Goal: Find specific page/section: Find specific page/section

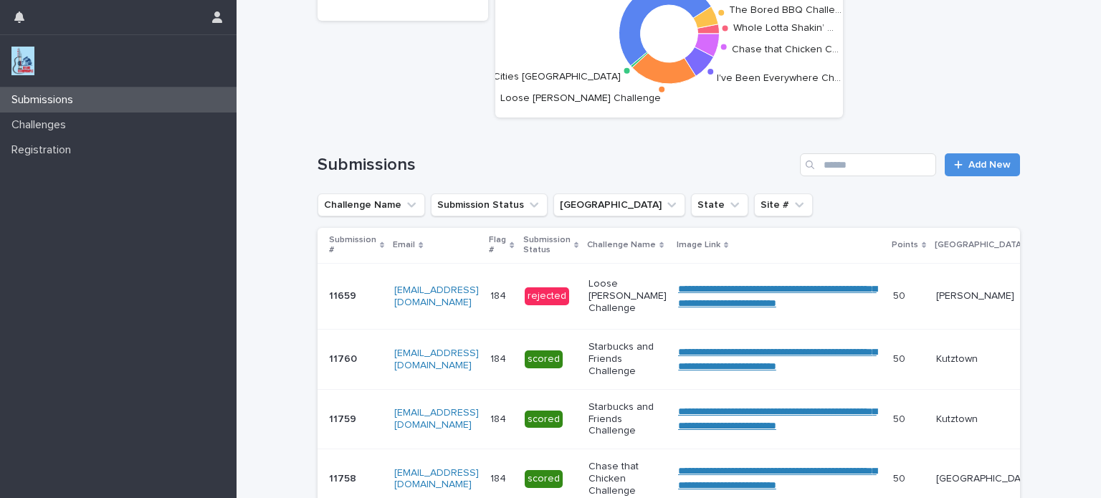
scroll to position [120, 0]
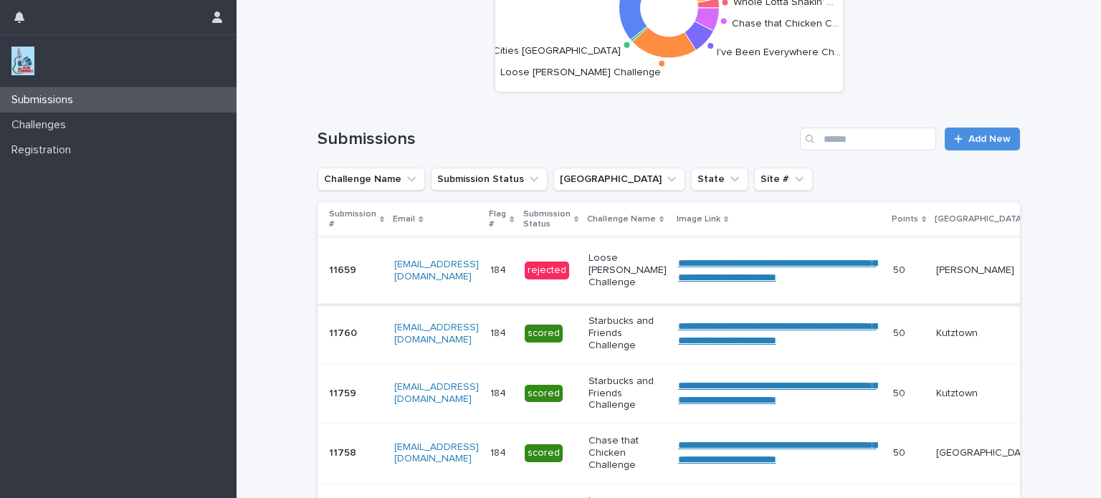
click at [731, 263] on link "**********" at bounding box center [777, 270] width 199 height 24
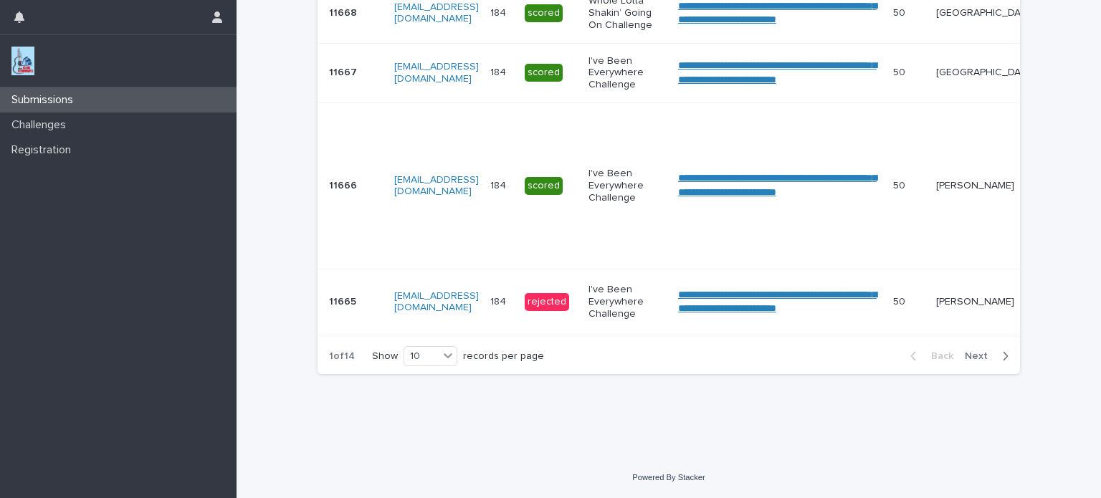
scroll to position [788, 0]
click at [969, 357] on span "Next" at bounding box center [981, 356] width 32 height 10
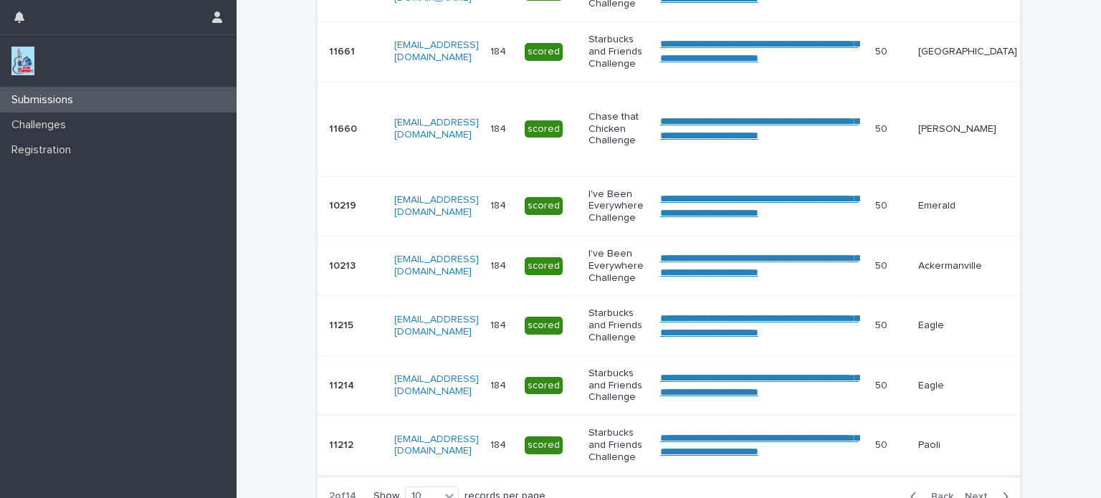
scroll to position [627, 0]
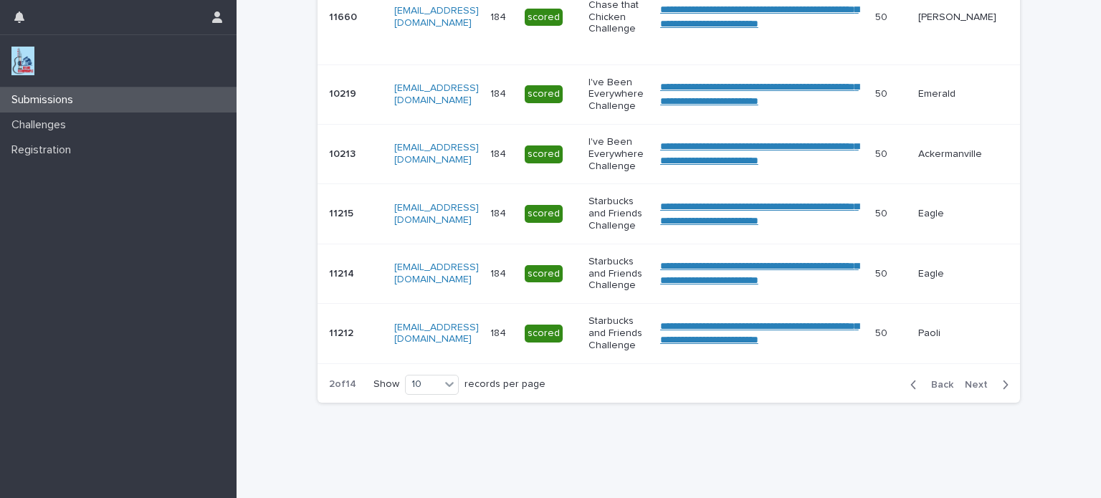
click at [971, 388] on span "Next" at bounding box center [981, 385] width 32 height 10
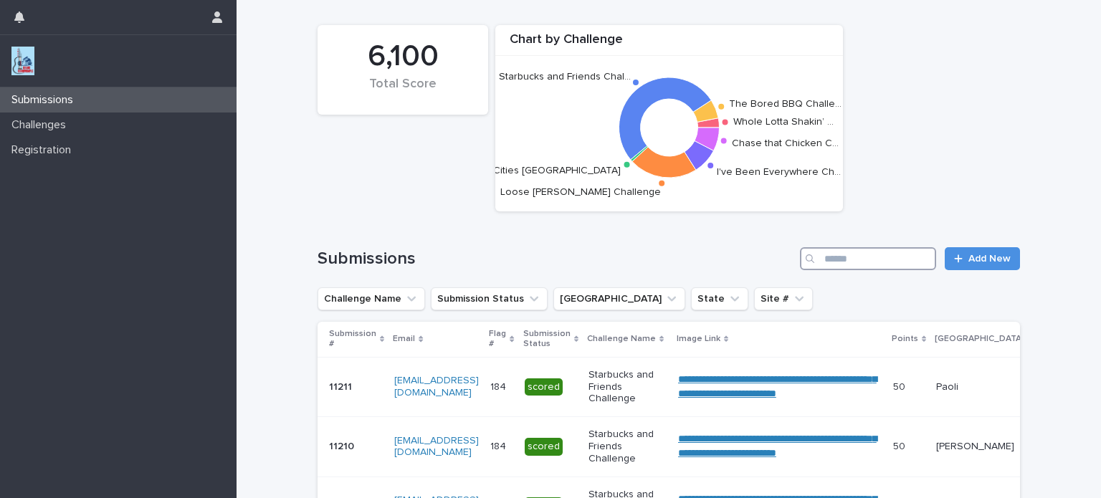
click at [827, 263] on input "Search" at bounding box center [868, 258] width 136 height 23
click at [409, 298] on icon "Challenge Name" at bounding box center [411, 299] width 14 height 14
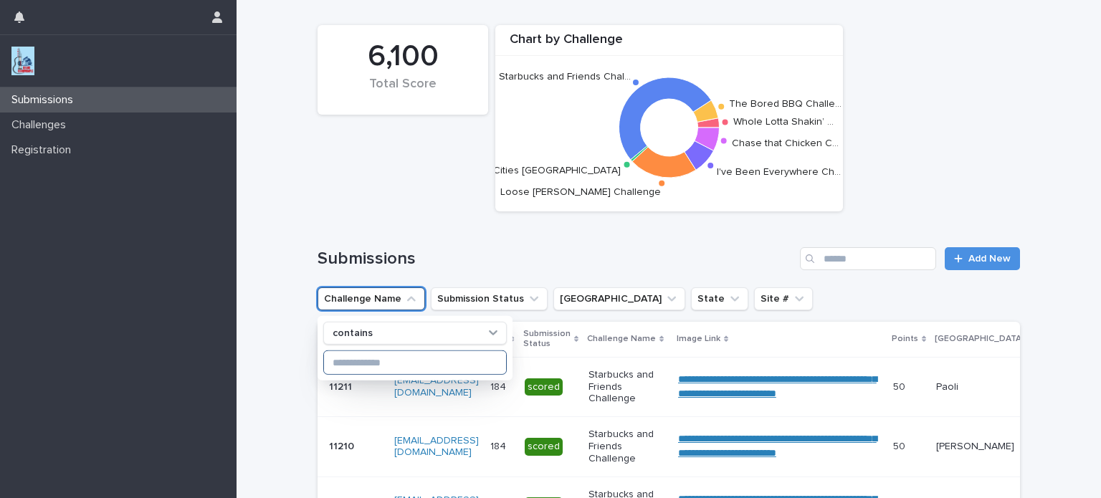
click at [387, 359] on input at bounding box center [415, 362] width 182 height 23
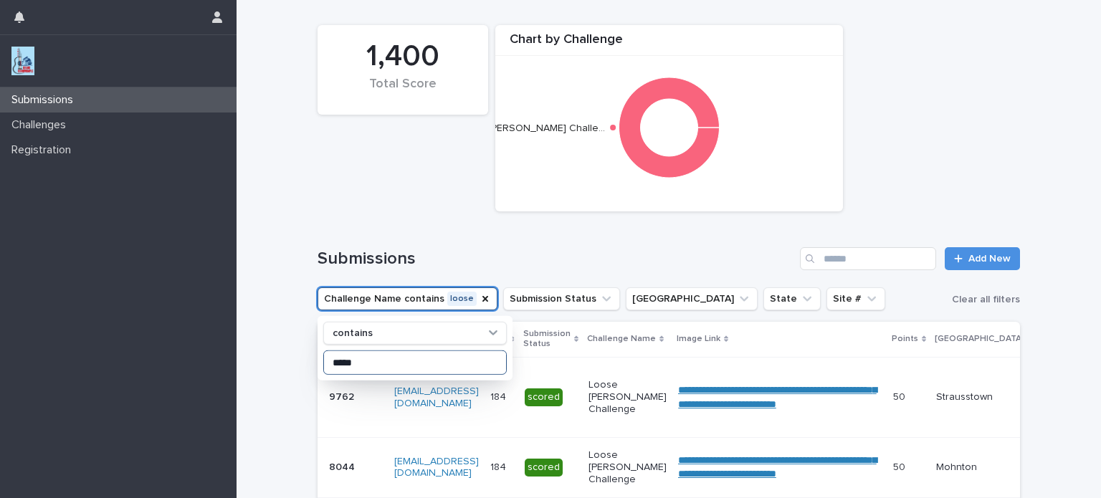
type input "*****"
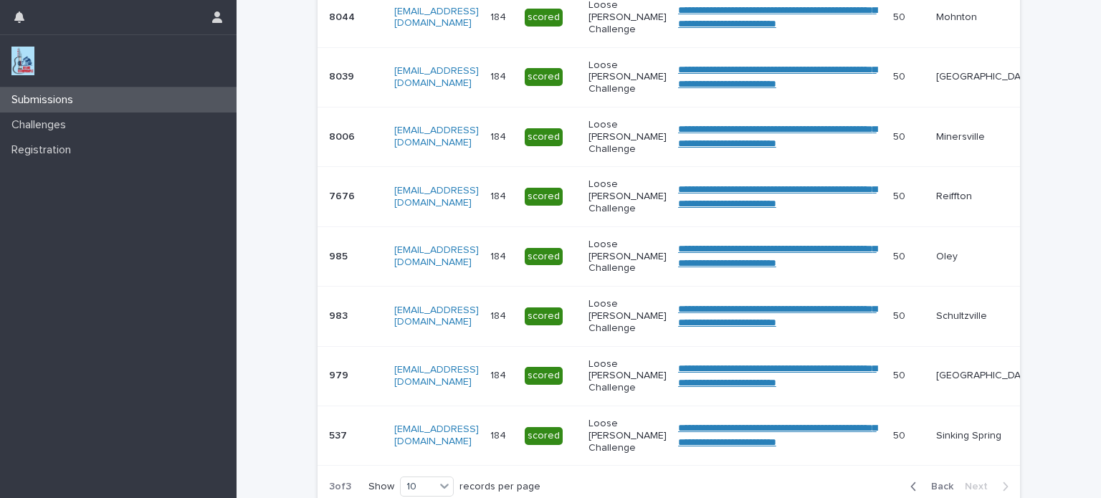
scroll to position [547, 0]
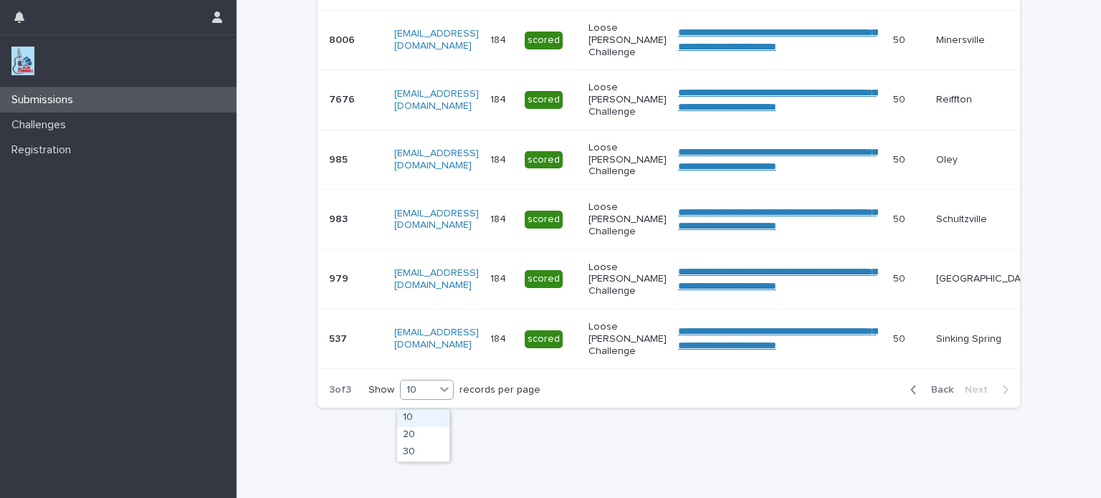
click at [440, 396] on icon at bounding box center [444, 389] width 14 height 14
click at [417, 452] on div "30" at bounding box center [423, 452] width 52 height 17
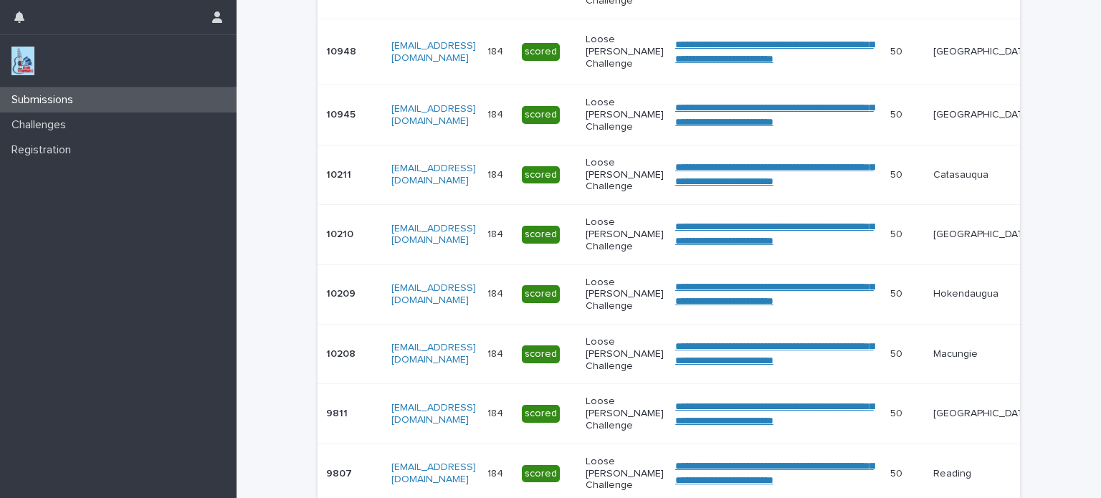
scroll to position [965, 0]
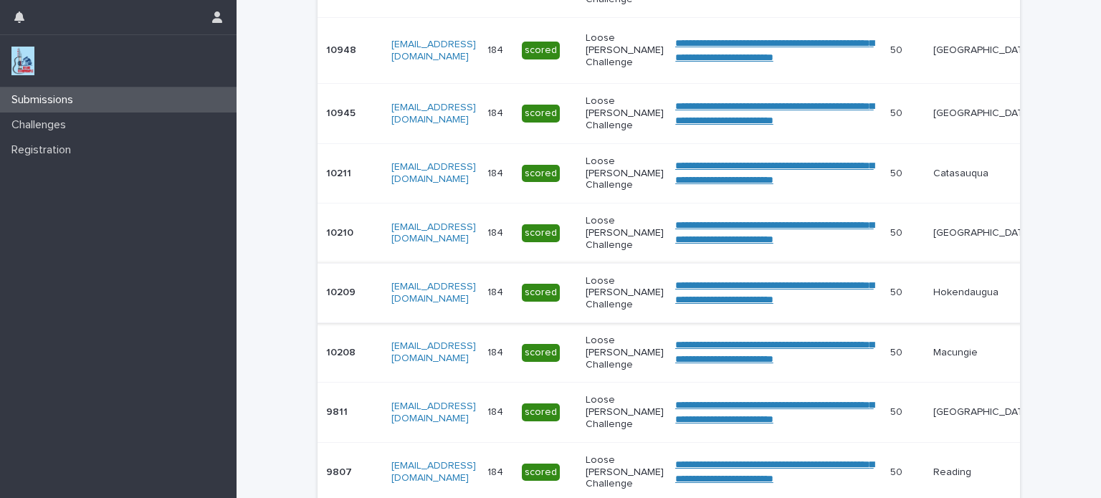
click at [675, 290] on link "**********" at bounding box center [774, 292] width 199 height 24
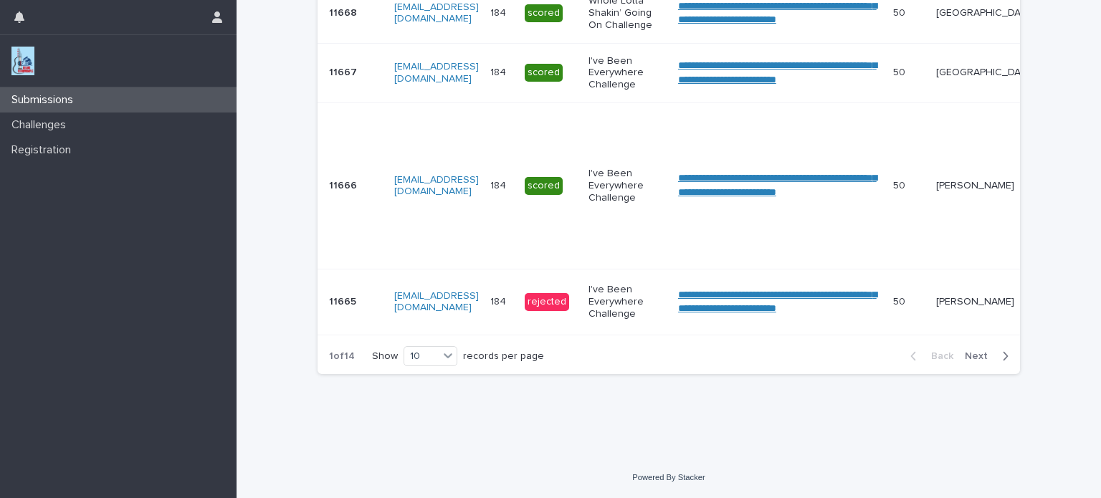
scroll to position [788, 0]
click at [444, 358] on icon at bounding box center [448, 355] width 9 height 5
click at [422, 408] on div "30" at bounding box center [425, 409] width 52 height 17
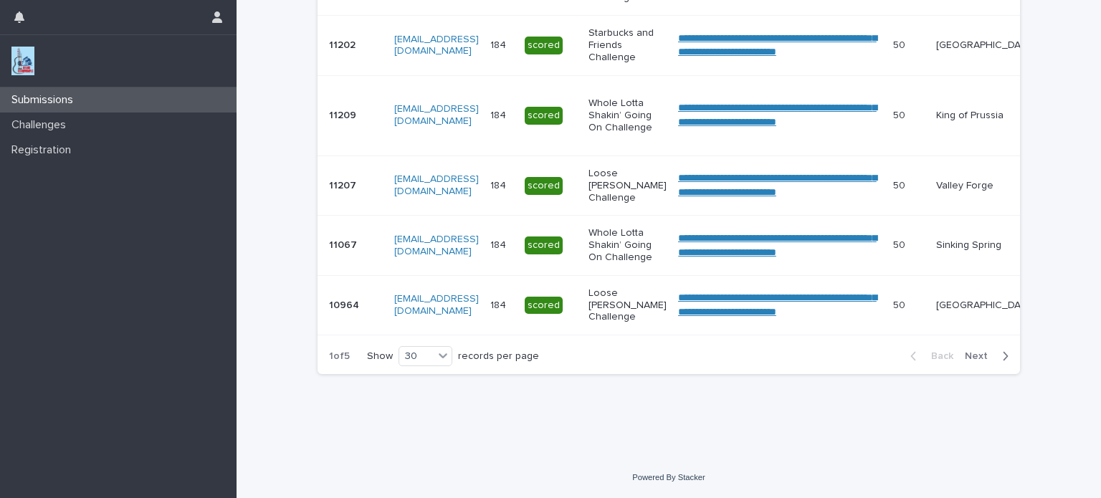
scroll to position [2040, 0]
click at [971, 358] on span "Next" at bounding box center [981, 356] width 32 height 10
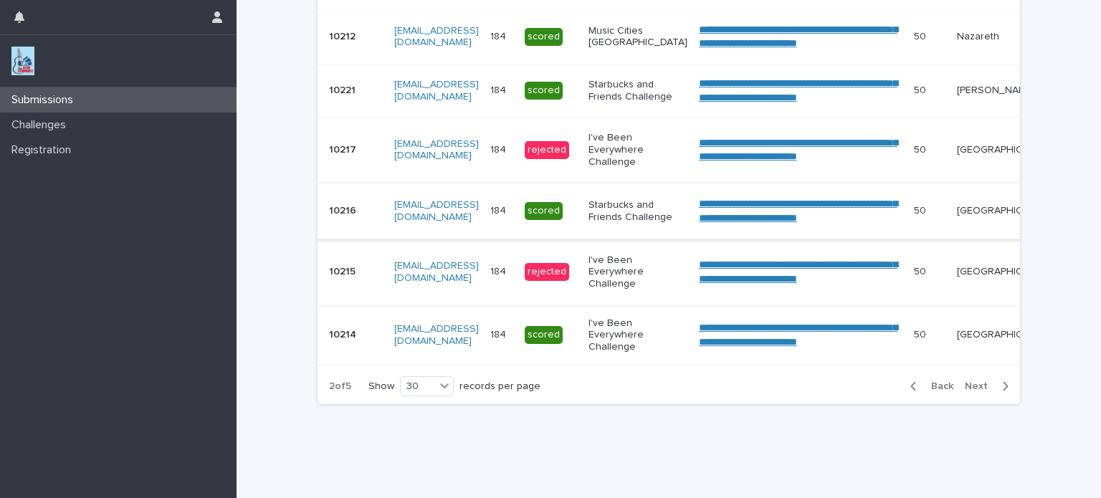
scroll to position [1871, 0]
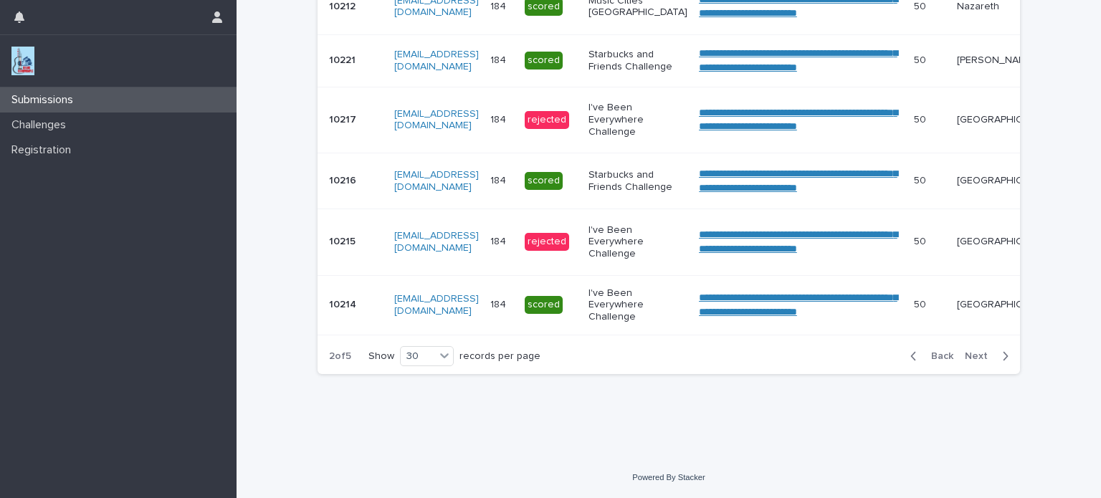
click at [976, 355] on span "Next" at bounding box center [981, 356] width 32 height 10
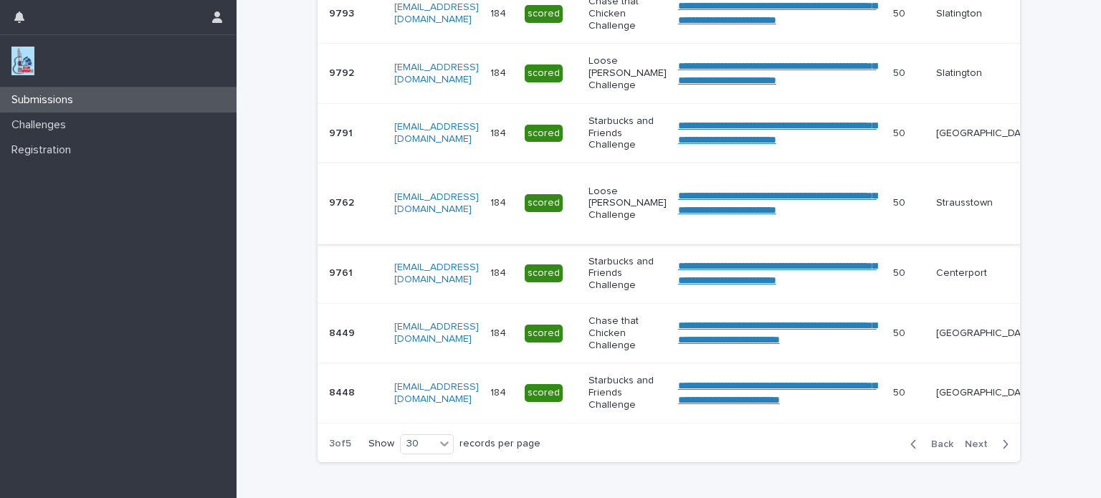
scroll to position [1987, 0]
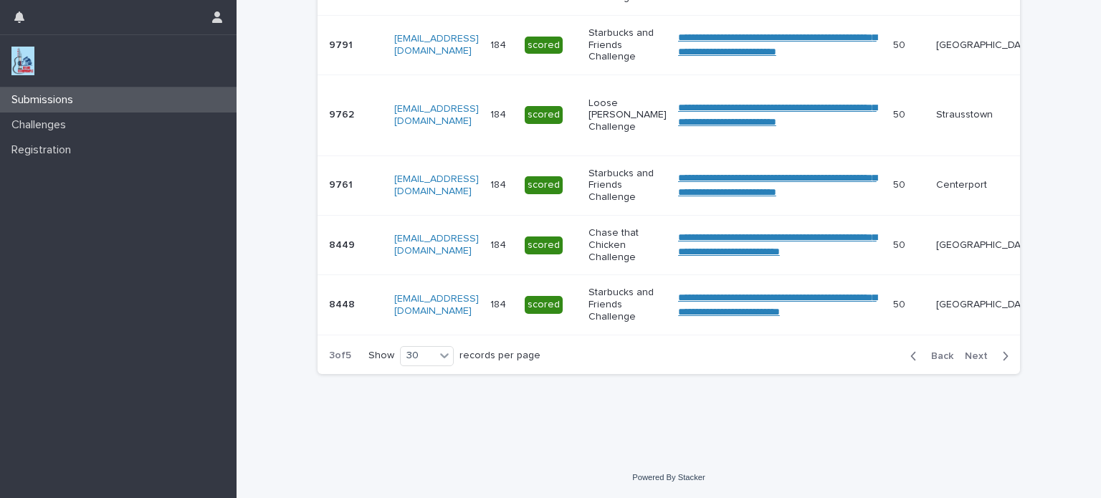
click at [978, 358] on span "Next" at bounding box center [981, 356] width 32 height 10
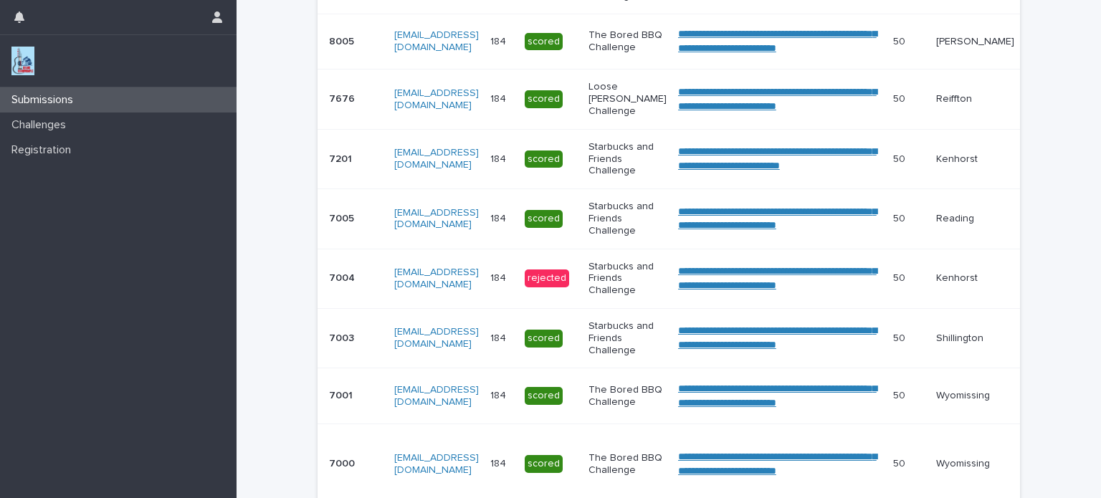
scroll to position [1302, 0]
click at [687, 275] on link "**********" at bounding box center [777, 279] width 199 height 24
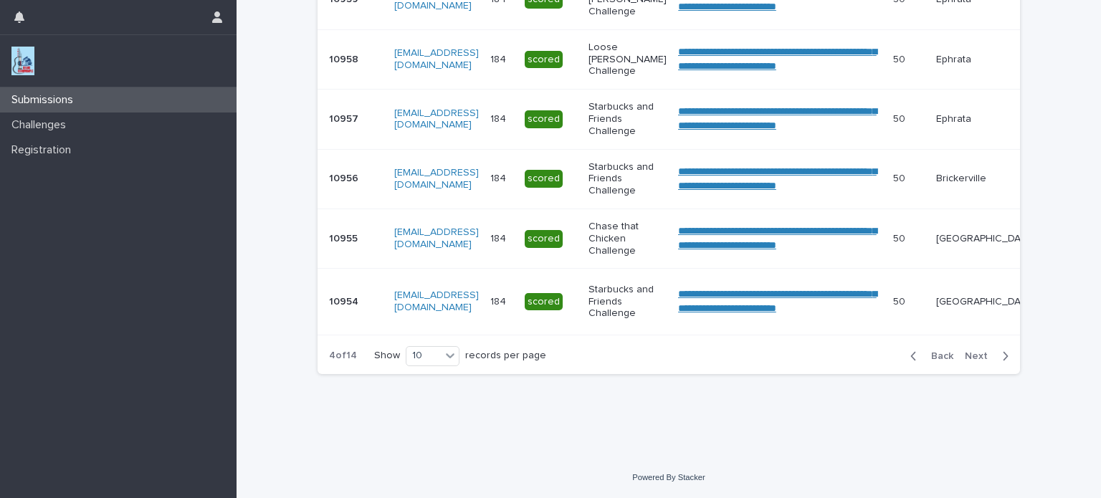
scroll to position [635, 0]
click at [448, 358] on icon at bounding box center [450, 355] width 14 height 14
click at [419, 409] on div "30" at bounding box center [427, 409] width 52 height 17
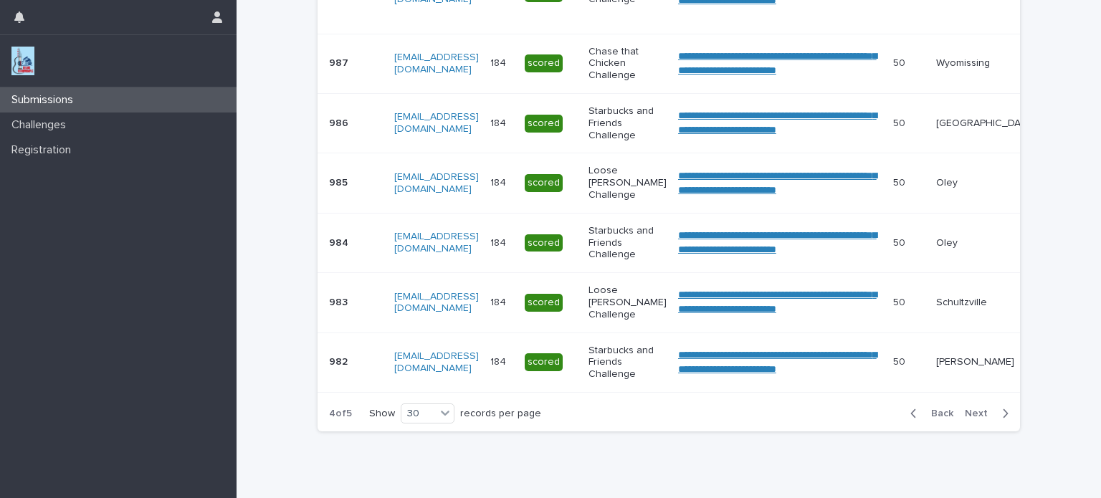
scroll to position [1849, 0]
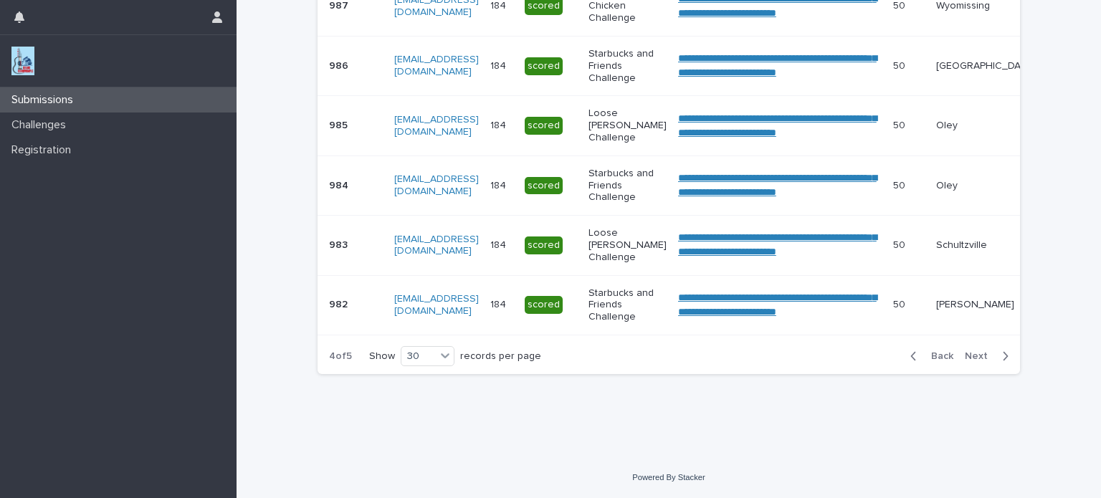
click at [968, 361] on span "Next" at bounding box center [981, 356] width 32 height 10
